Goal: Contribute content: Contribute content

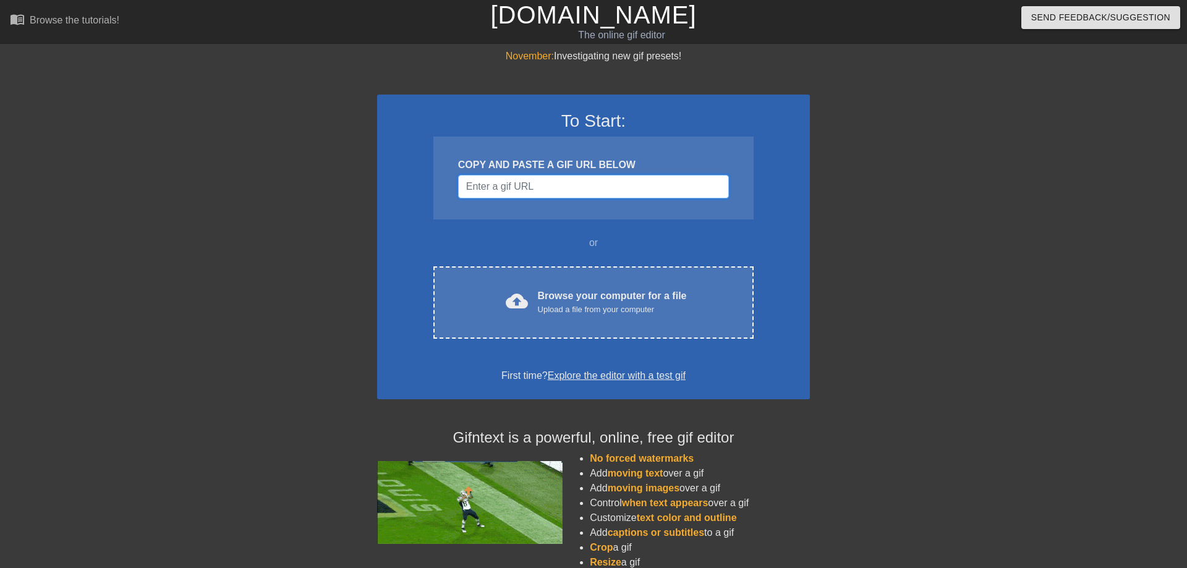
click at [513, 194] on input "Username" at bounding box center [593, 186] width 271 height 23
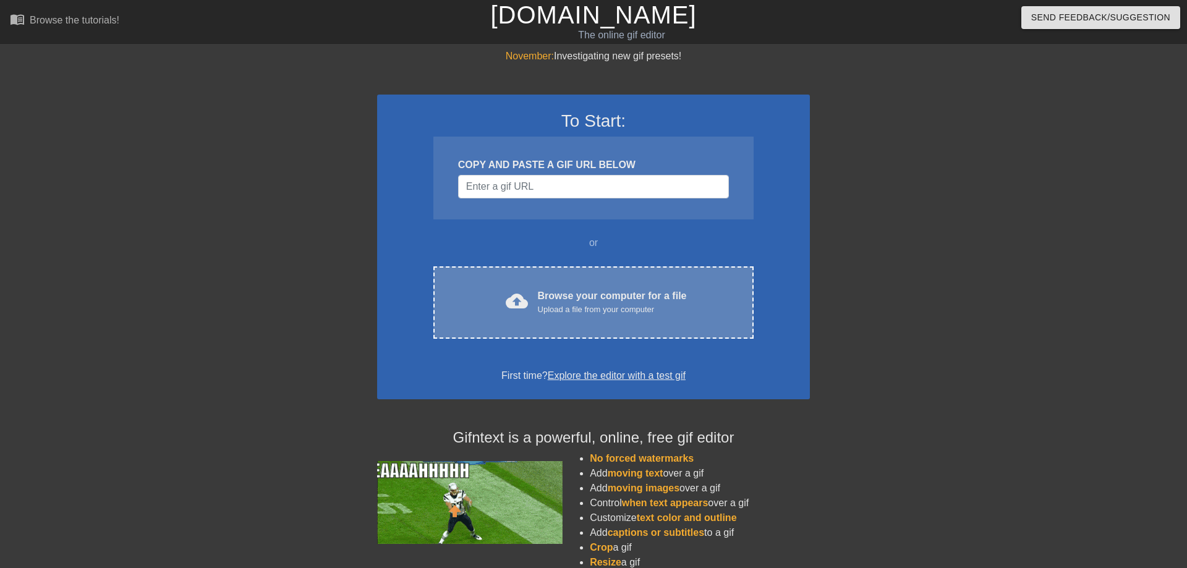
click at [563, 301] on div "Browse your computer for a file Upload a file from your computer" at bounding box center [612, 302] width 149 height 27
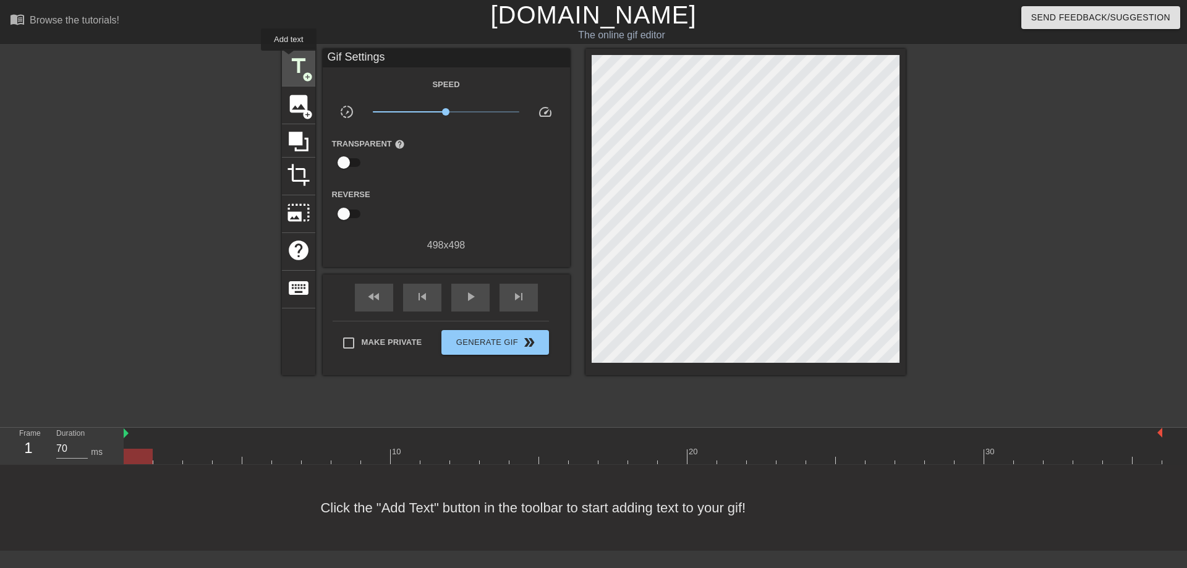
click at [291, 59] on span "title" at bounding box center [298, 65] width 23 height 23
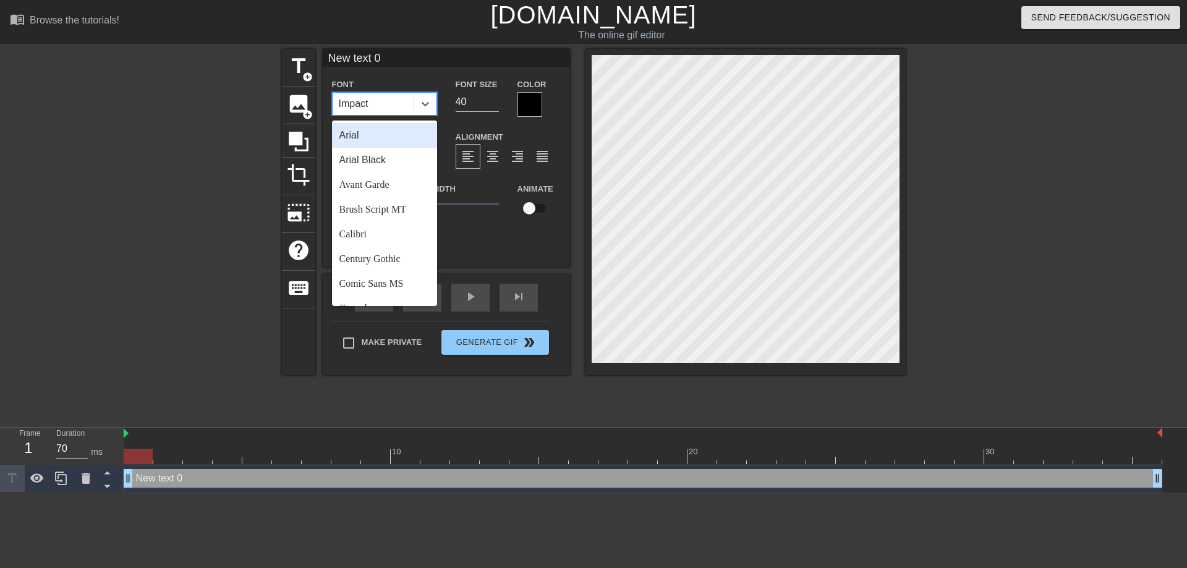
click at [370, 105] on div "Impact" at bounding box center [373, 104] width 81 height 22
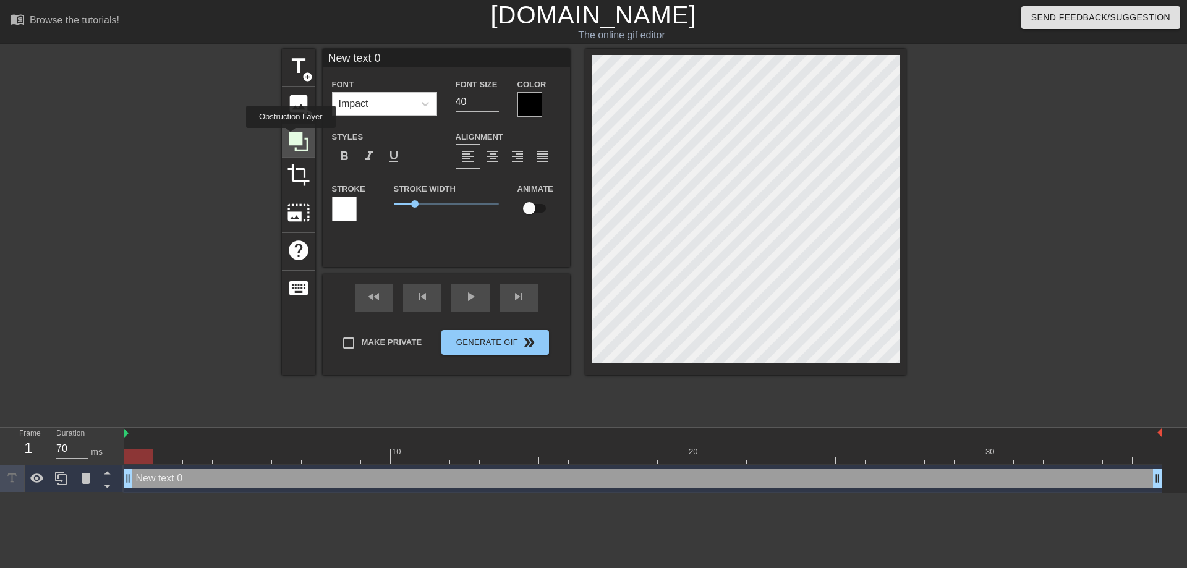
click at [291, 137] on icon at bounding box center [299, 142] width 20 height 20
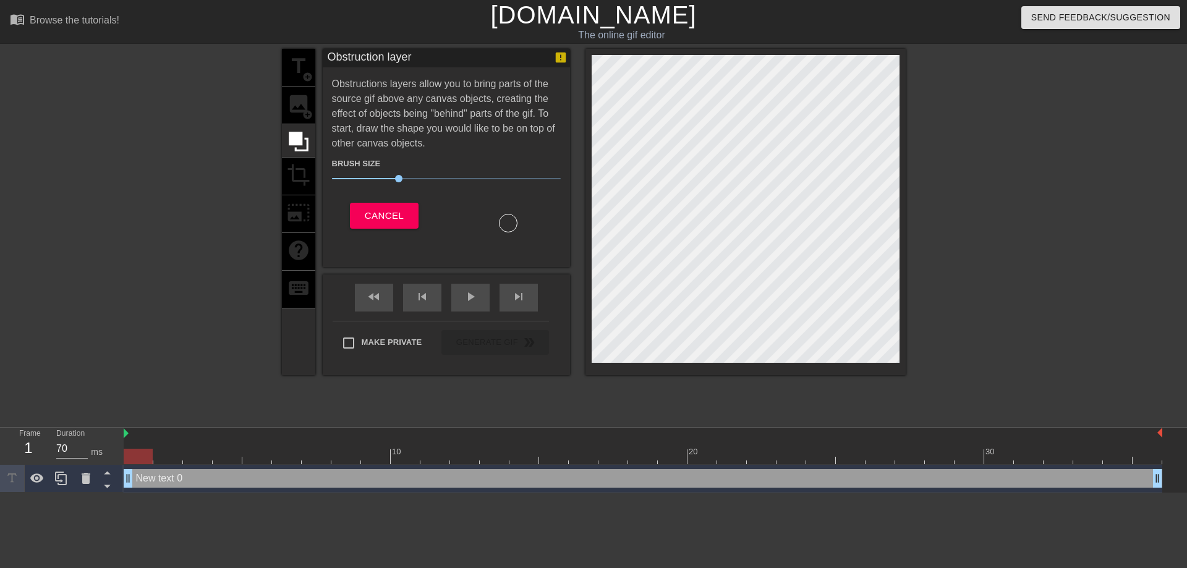
click at [499, 221] on div at bounding box center [508, 223] width 19 height 19
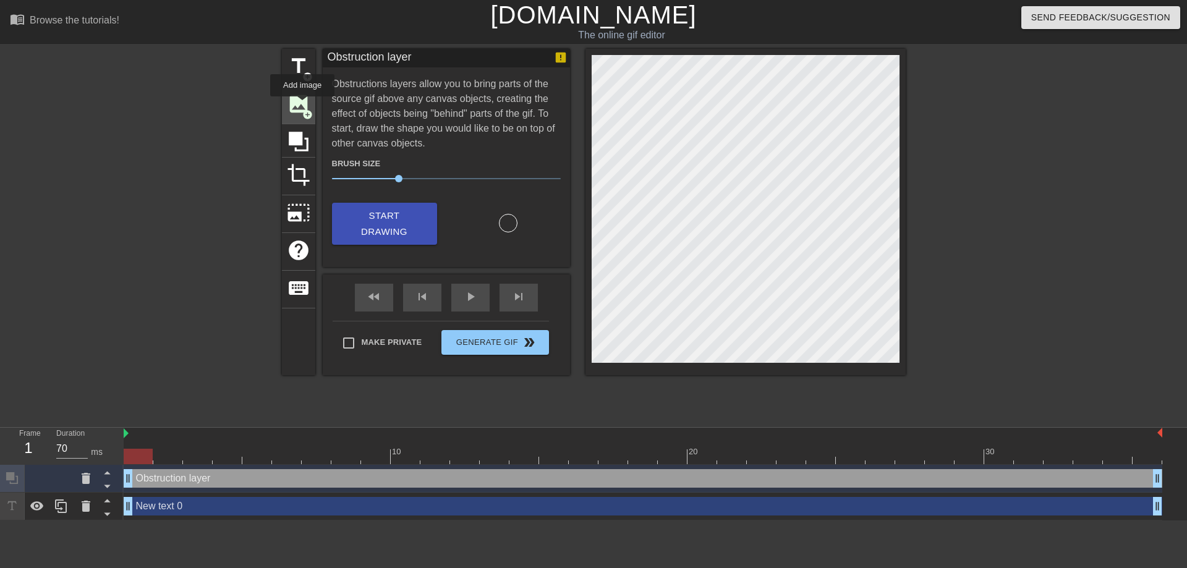
click at [302, 105] on span "image" at bounding box center [298, 103] width 23 height 23
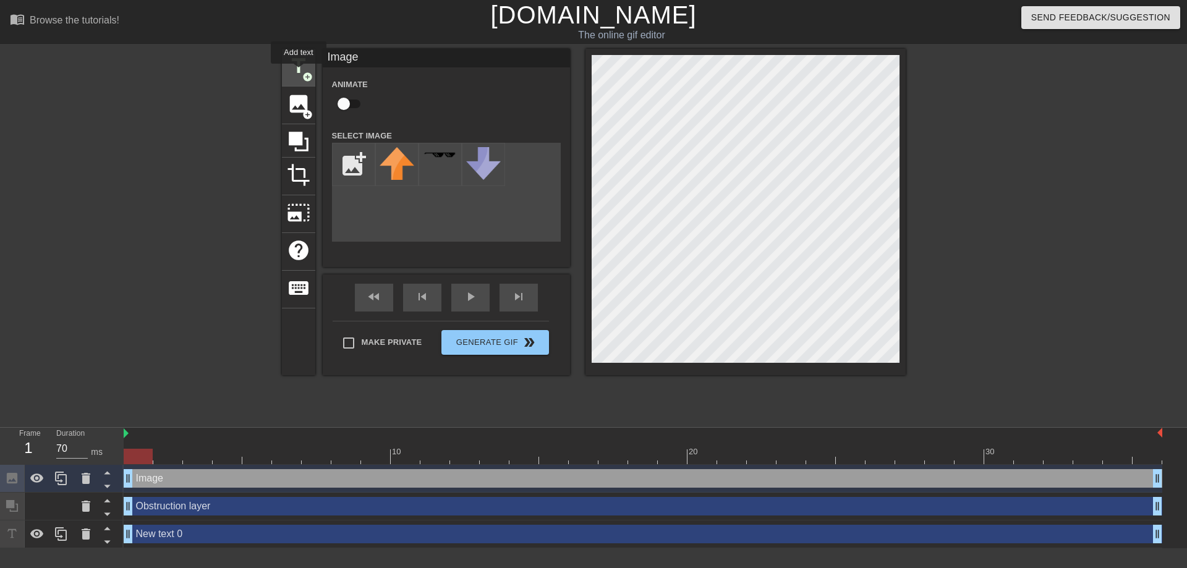
click at [302, 72] on span "add_circle" at bounding box center [307, 77] width 11 height 11
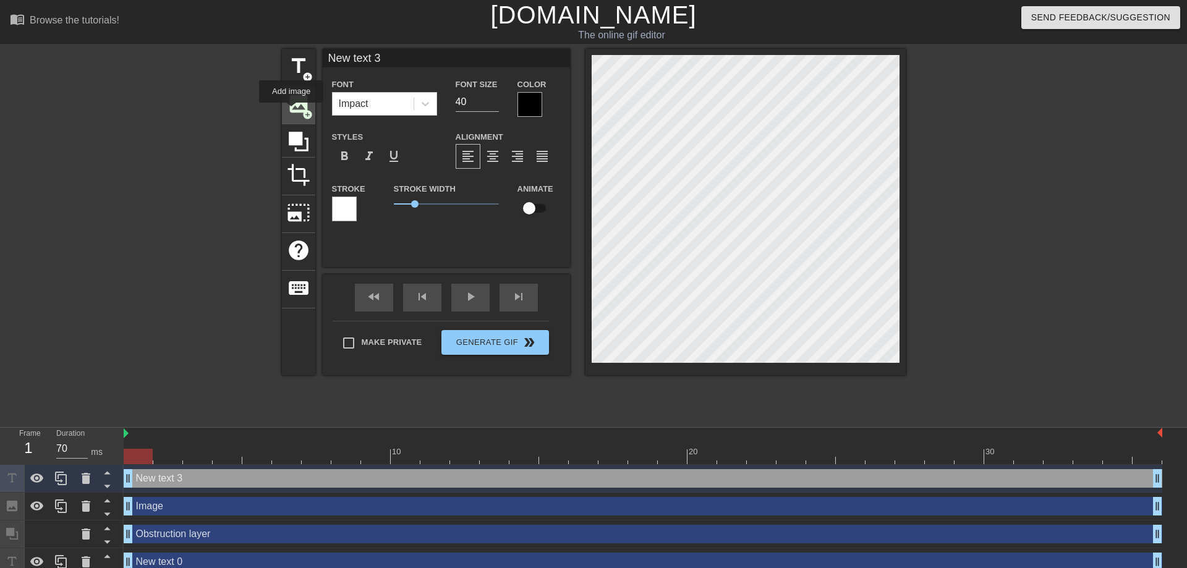
click at [291, 108] on span "image" at bounding box center [298, 103] width 23 height 23
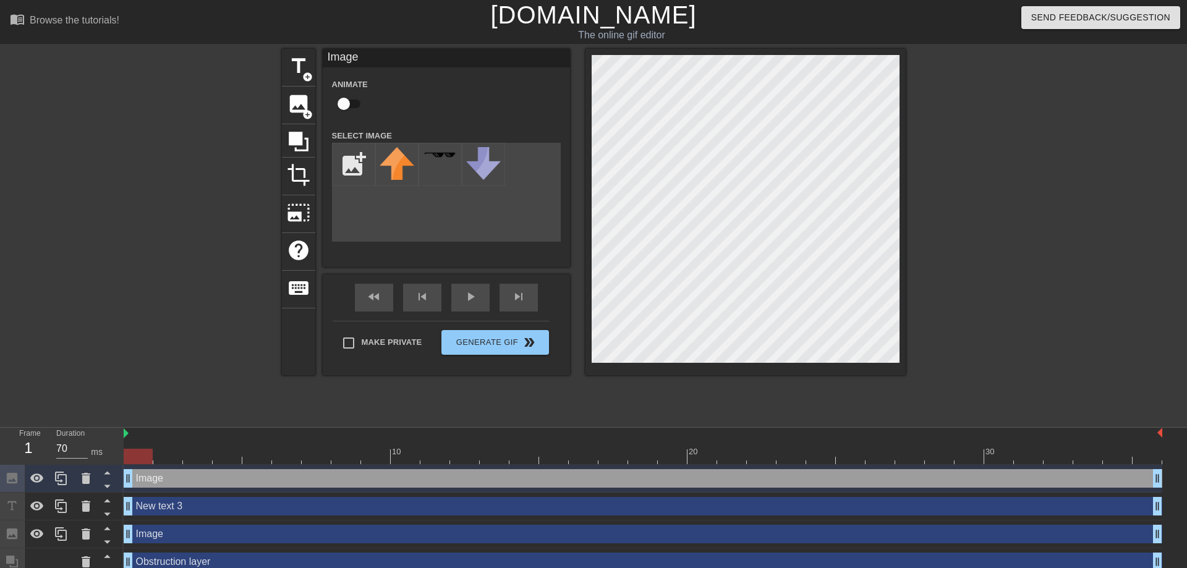
click at [1040, 173] on div "title add_circle image add_circle crop photo_size_select_large help keyboard Im…" at bounding box center [593, 234] width 1187 height 371
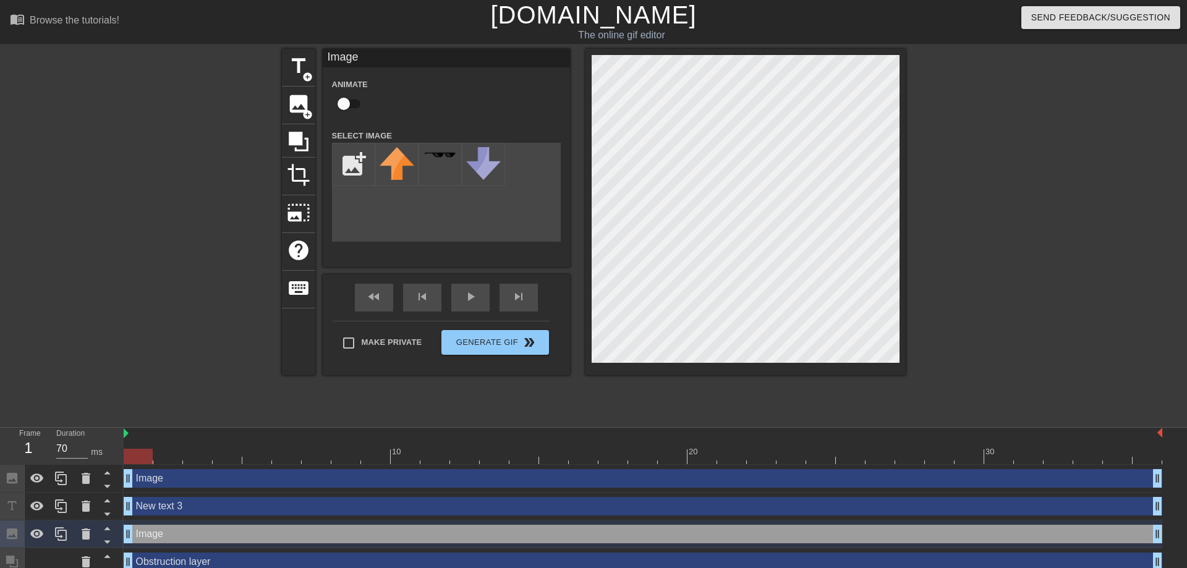
click at [1042, 205] on div "title add_circle image add_circle crop photo_size_select_large help keyboard Im…" at bounding box center [593, 234] width 1187 height 371
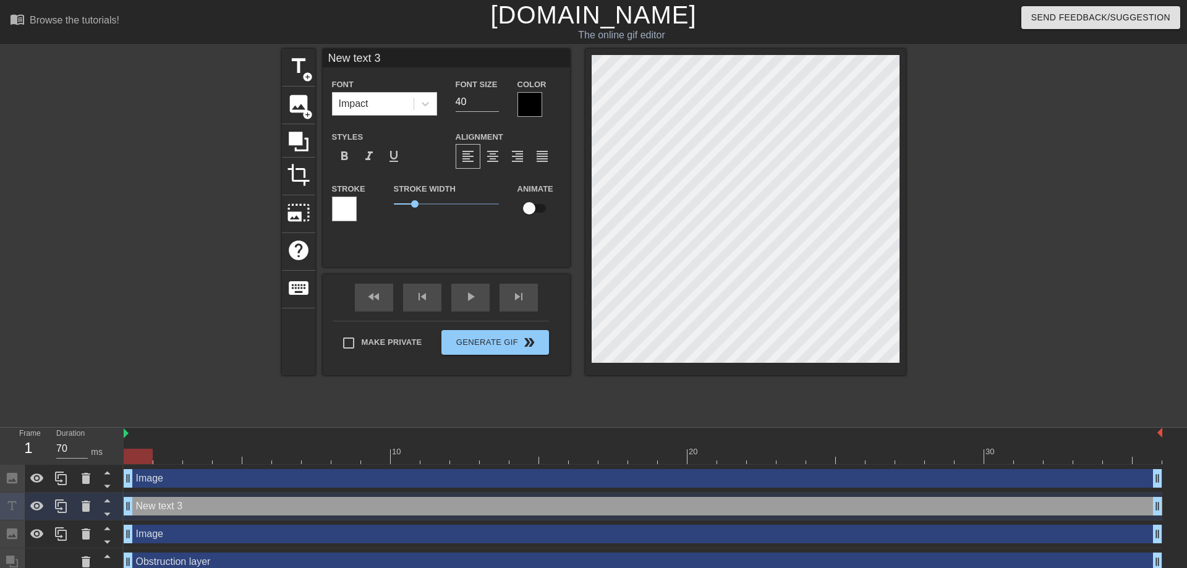
click at [998, 213] on div "title add_circle image add_circle crop photo_size_select_large help keyboard Ne…" at bounding box center [593, 234] width 1187 height 371
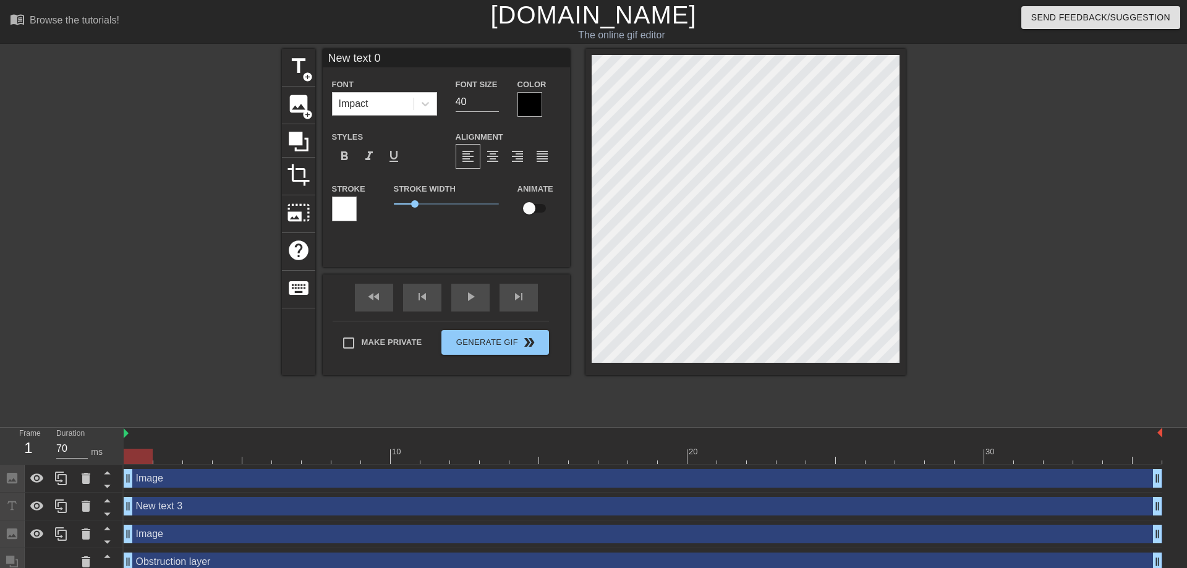
type input "New text 0"
click at [1084, 227] on div "title add_circle image add_circle crop photo_size_select_large help keyboard Ne…" at bounding box center [593, 234] width 1187 height 371
click at [87, 473] on icon at bounding box center [86, 478] width 9 height 11
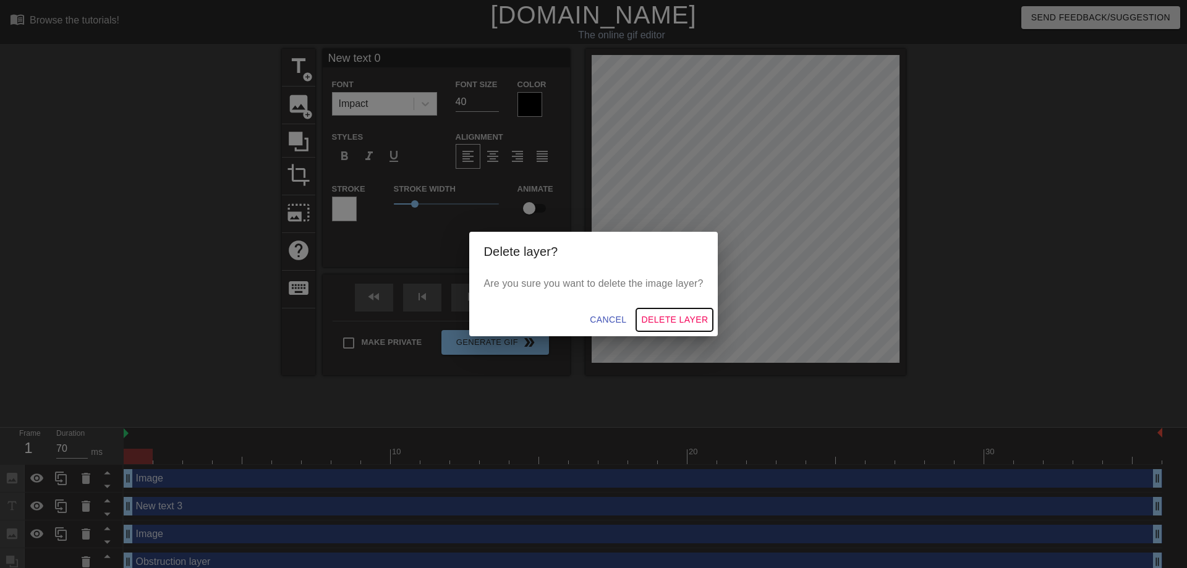
click at [663, 318] on span "Delete Layer" at bounding box center [674, 319] width 67 height 15
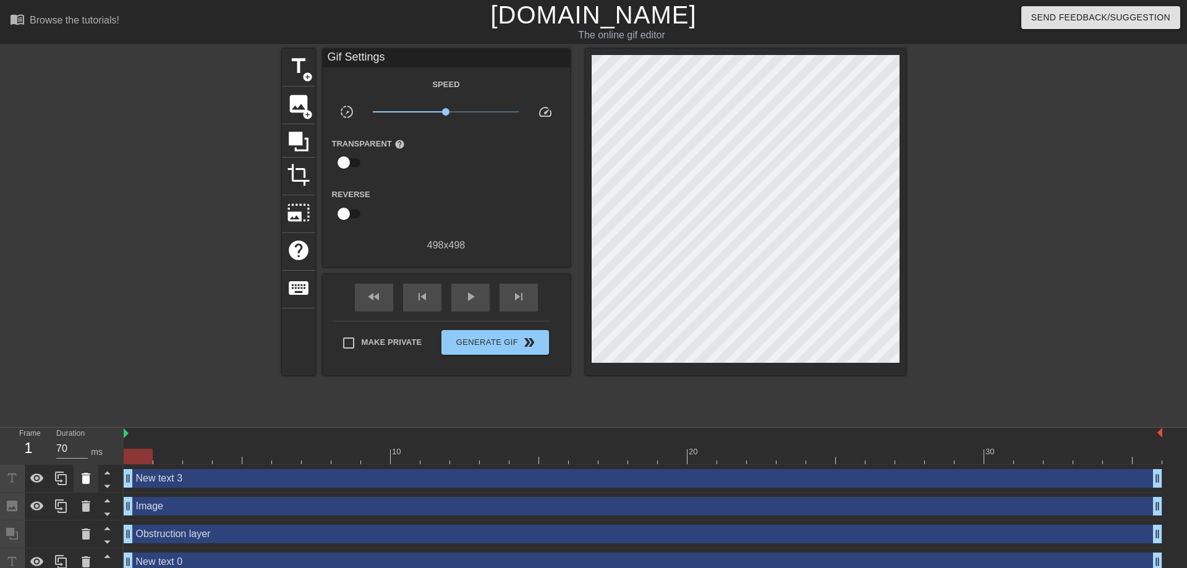
click at [77, 465] on div at bounding box center [86, 478] width 25 height 27
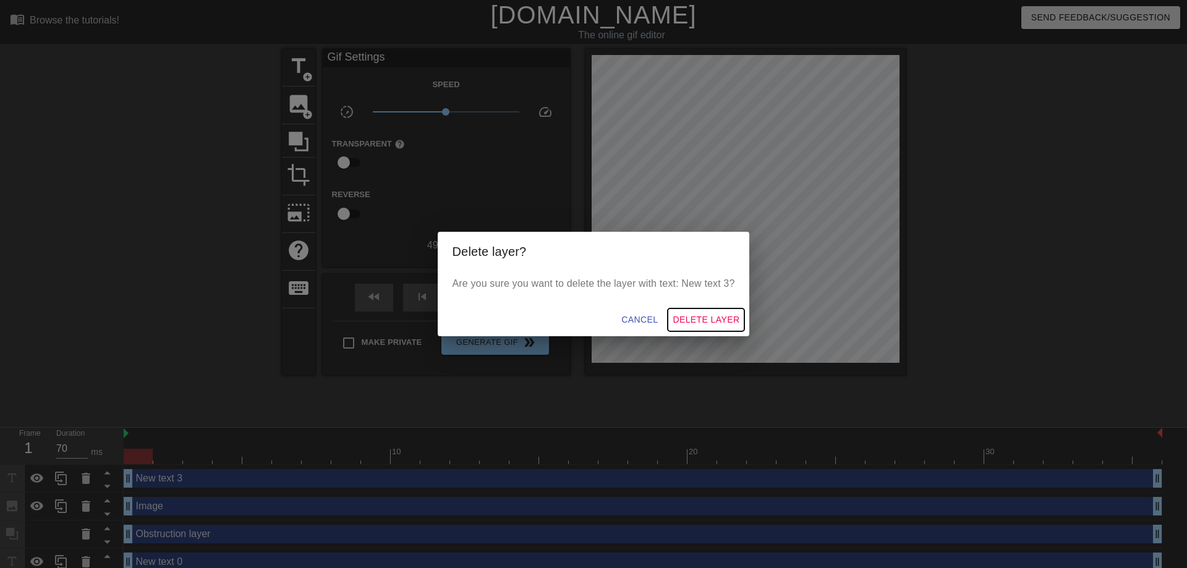
click at [713, 315] on span "Delete Layer" at bounding box center [706, 319] width 67 height 15
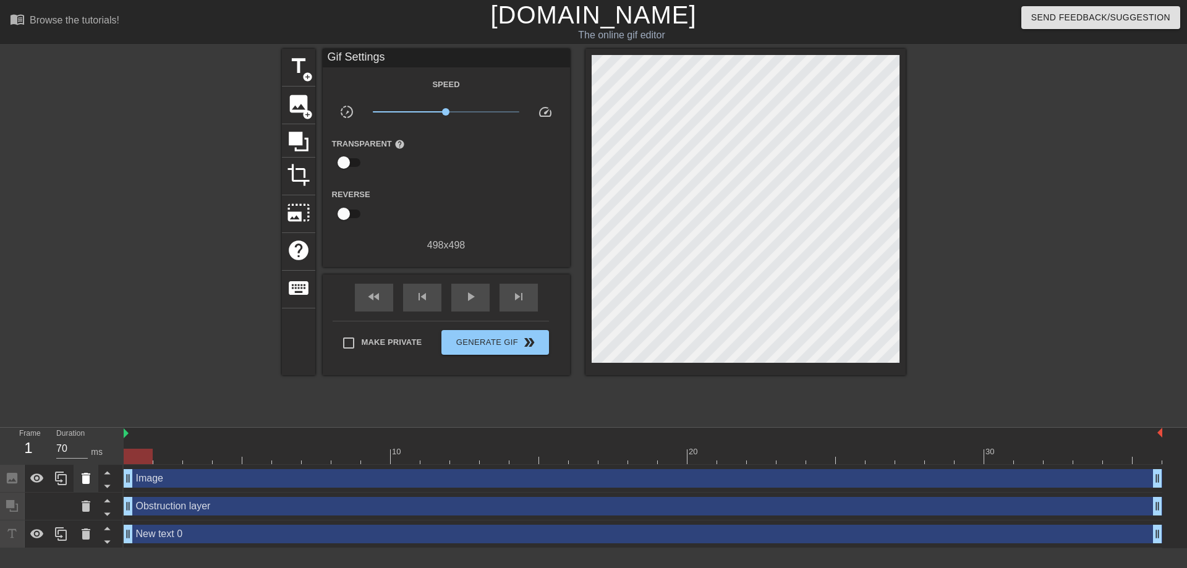
click at [83, 473] on icon at bounding box center [86, 478] width 9 height 11
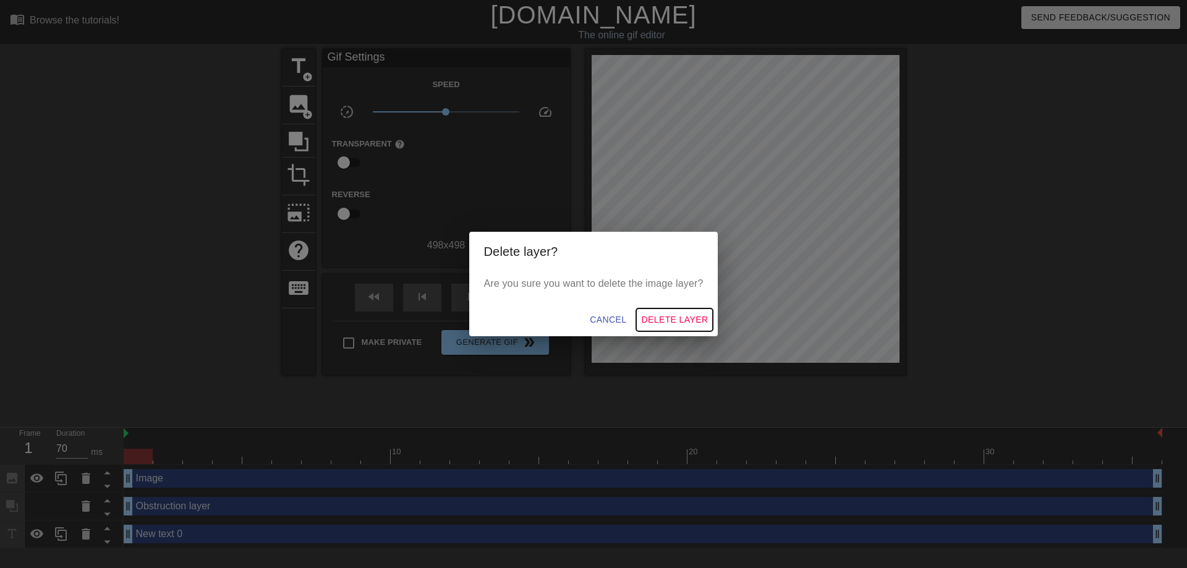
click at [678, 317] on span "Delete Layer" at bounding box center [674, 319] width 67 height 15
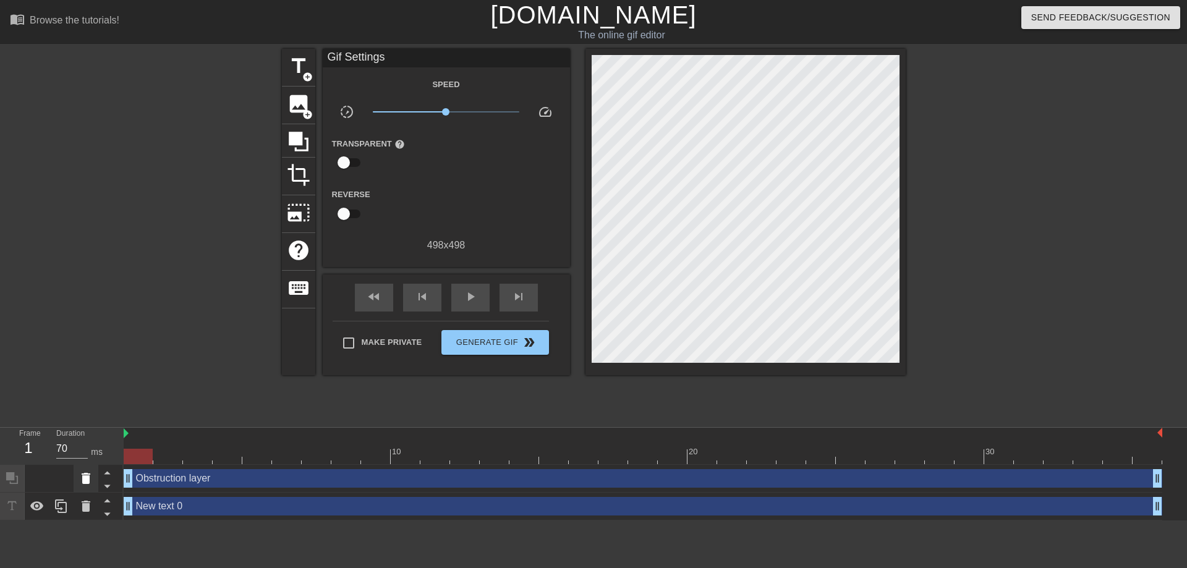
click at [86, 473] on icon at bounding box center [86, 478] width 9 height 11
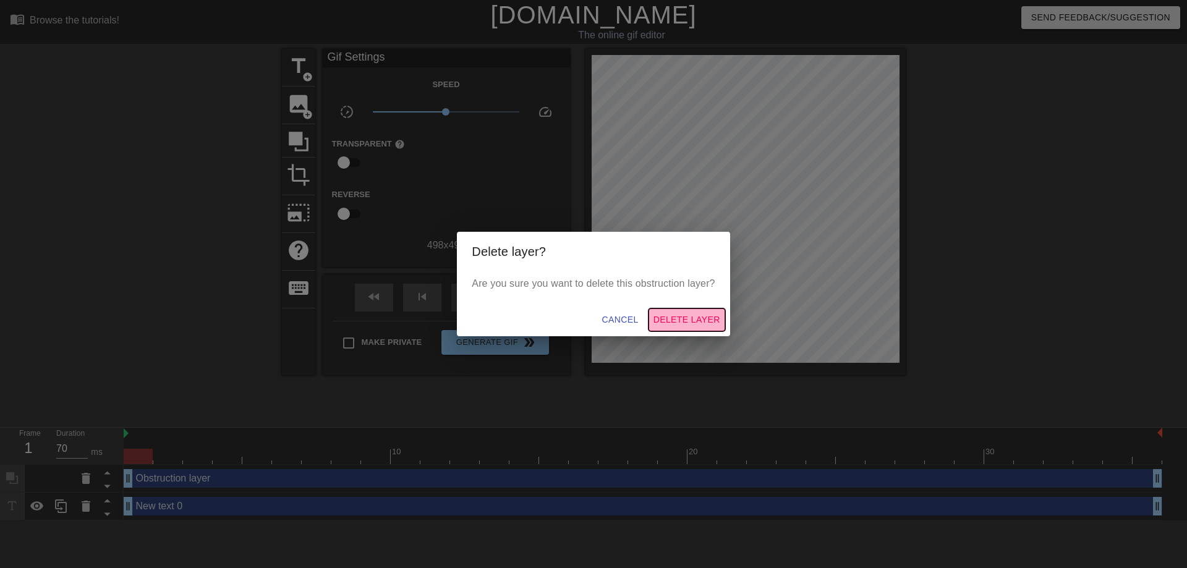
click at [676, 326] on span "Delete Layer" at bounding box center [687, 319] width 67 height 15
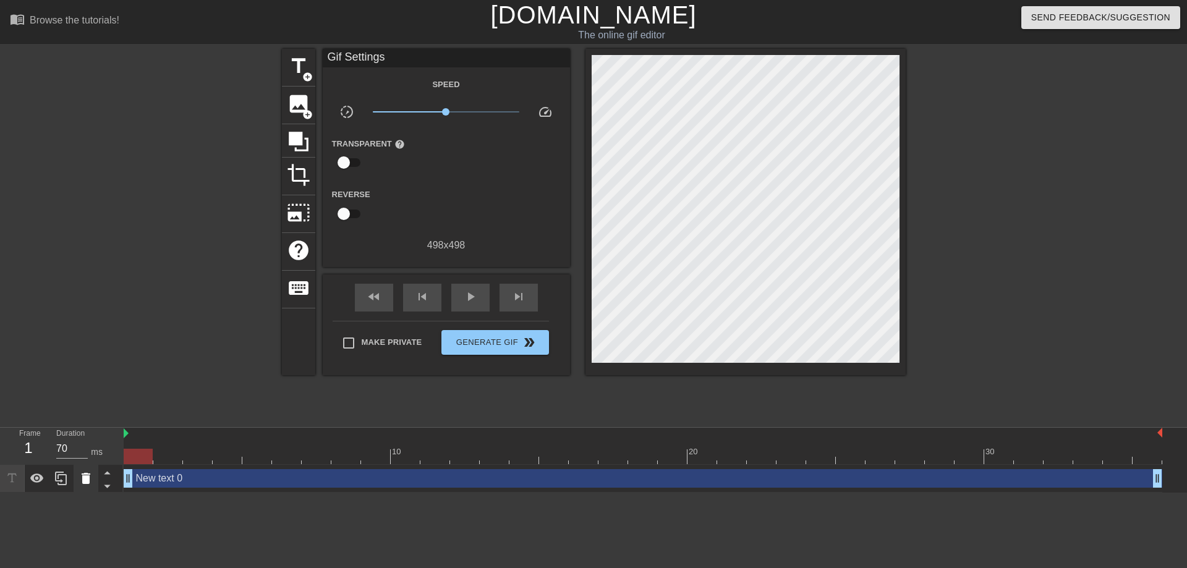
click at [87, 471] on icon at bounding box center [86, 478] width 15 height 15
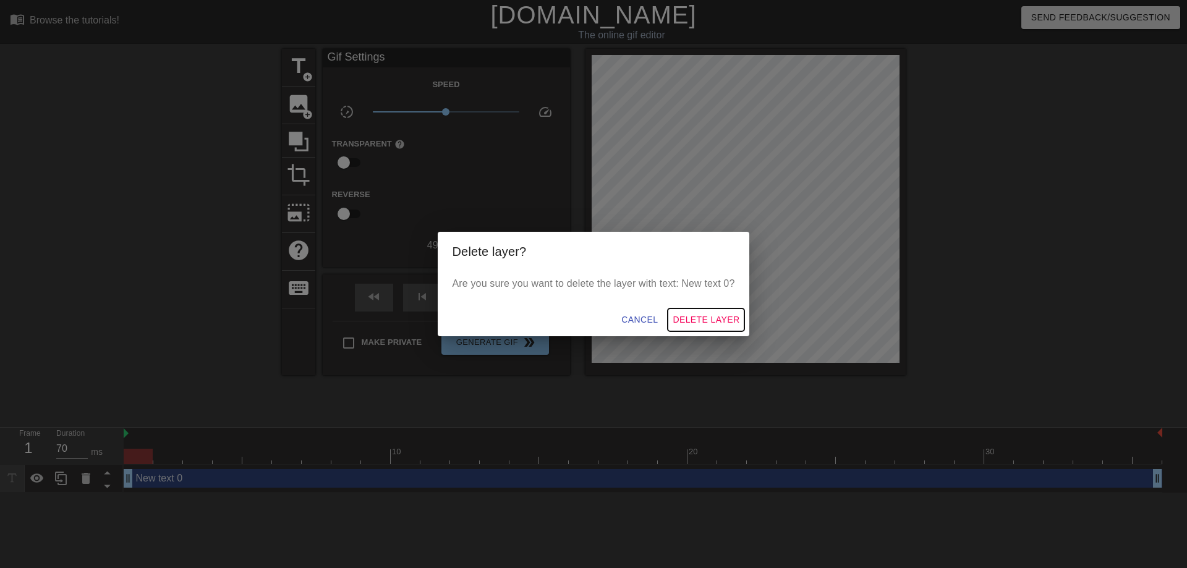
click at [701, 320] on span "Delete Layer" at bounding box center [706, 319] width 67 height 15
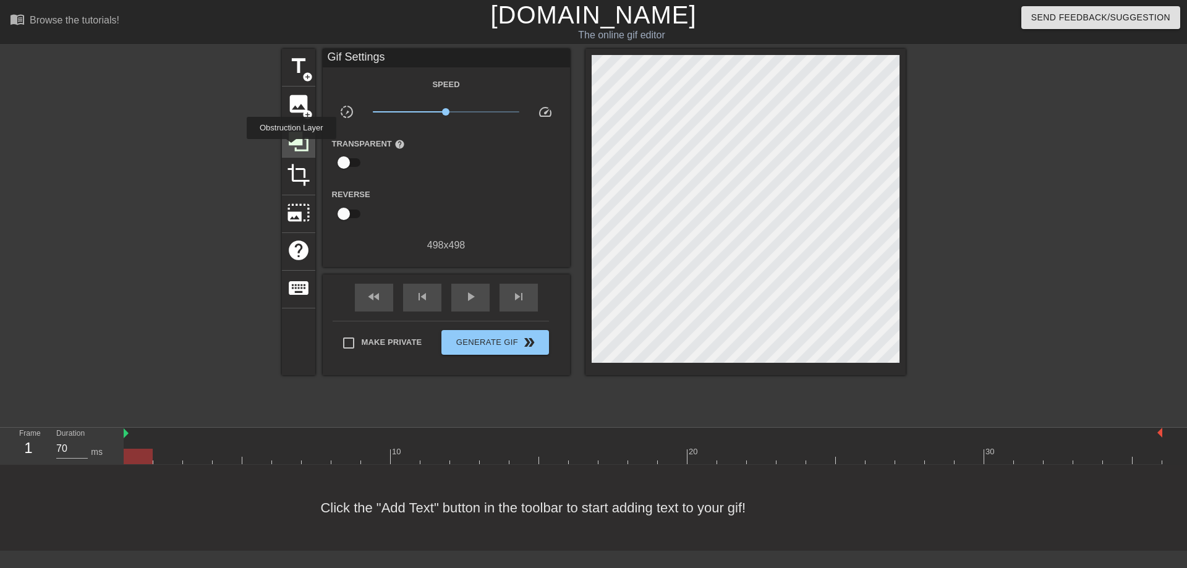
click at [291, 148] on icon at bounding box center [299, 142] width 20 height 20
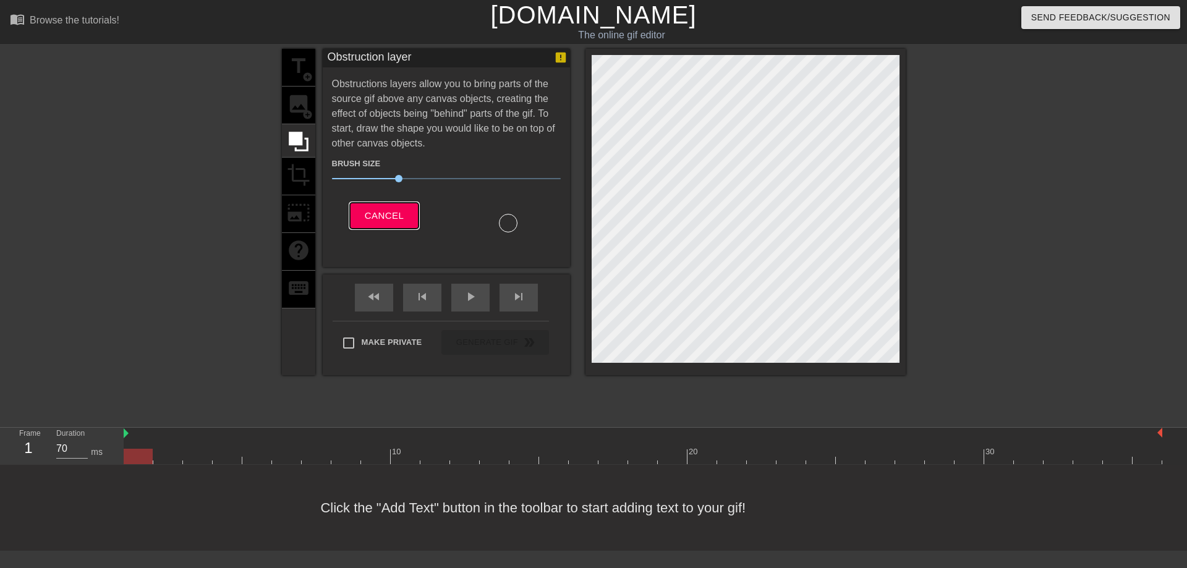
click at [378, 211] on span "Cancel" at bounding box center [384, 216] width 39 height 16
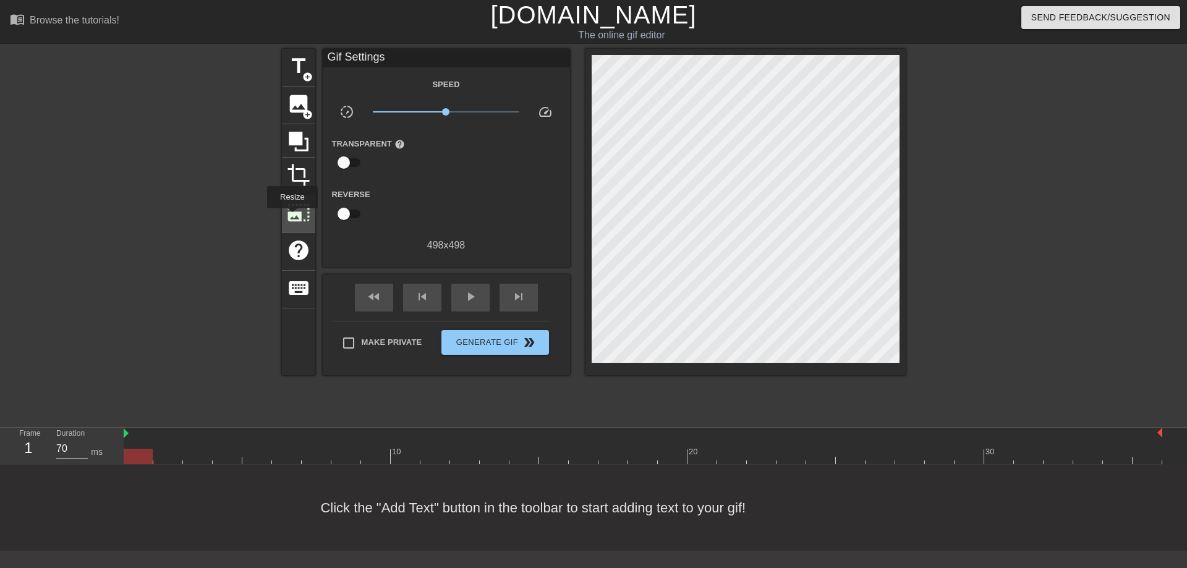
click at [291, 217] on span "photo_size_select_large" at bounding box center [298, 212] width 23 height 23
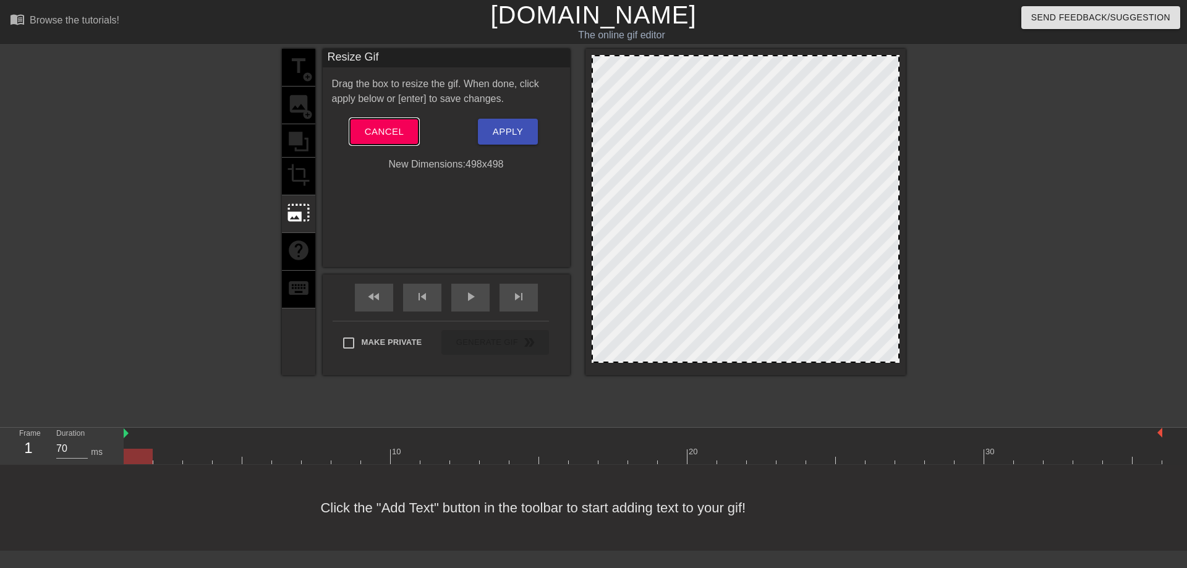
click at [390, 127] on span "Cancel" at bounding box center [384, 132] width 39 height 16
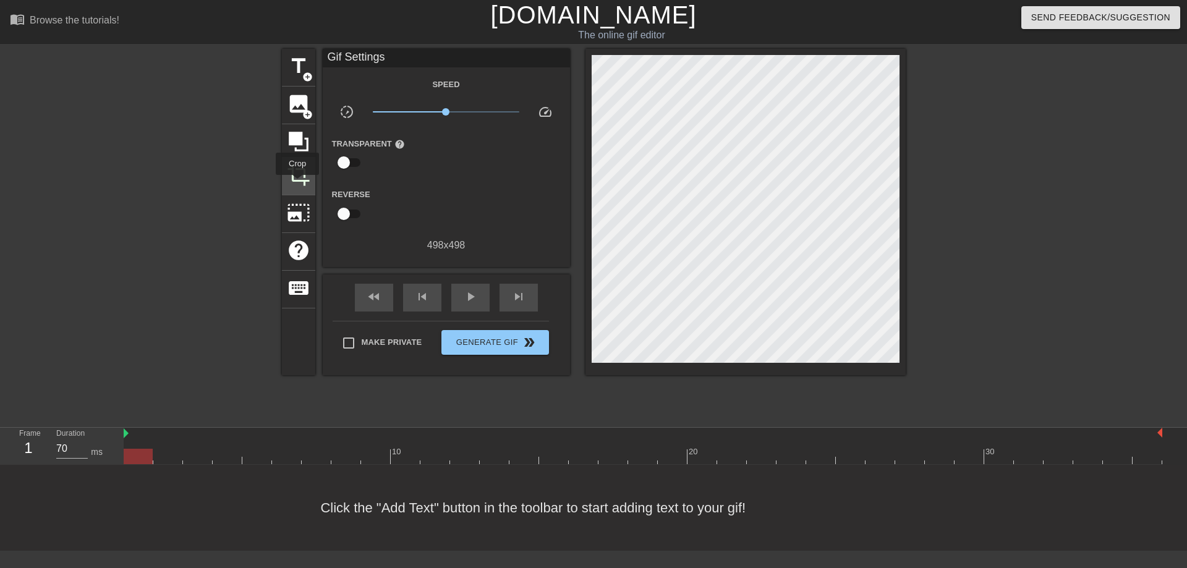
click at [297, 184] on span "crop" at bounding box center [298, 174] width 23 height 23
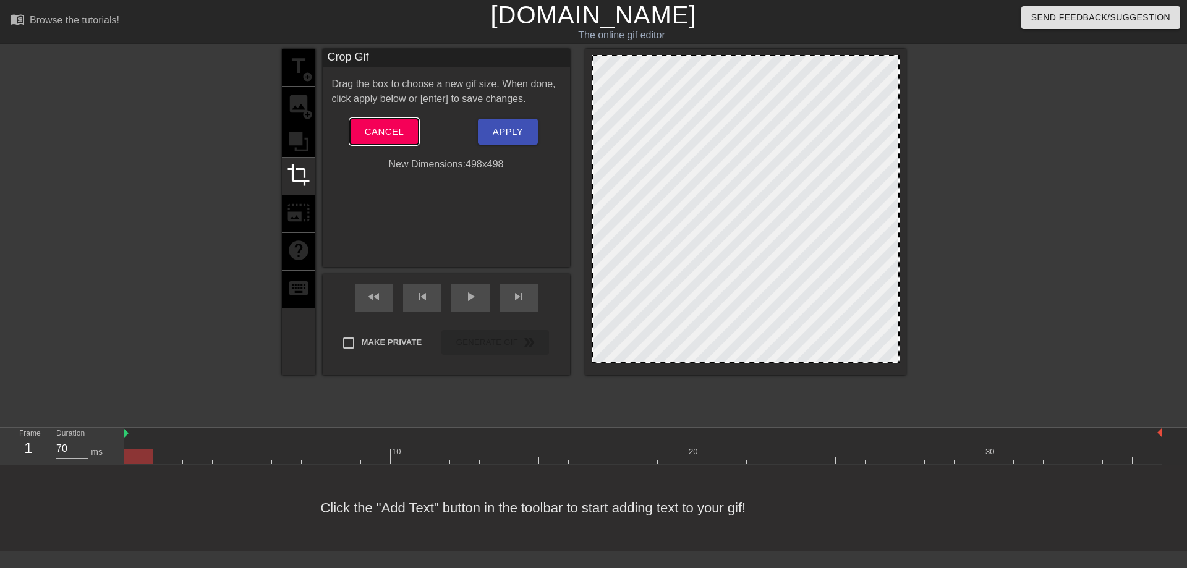
click at [374, 138] on span "Cancel" at bounding box center [384, 132] width 39 height 16
